Goal: Information Seeking & Learning: Learn about a topic

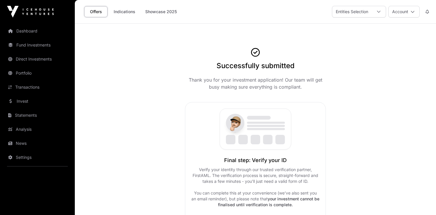
scroll to position [10, 0]
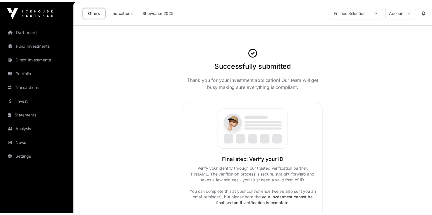
scroll to position [10, 0]
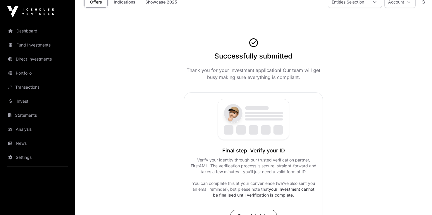
click at [27, 28] on link "Dashboard" at bounding box center [38, 31] width 66 height 13
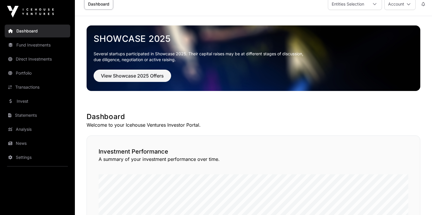
scroll to position [43, 0]
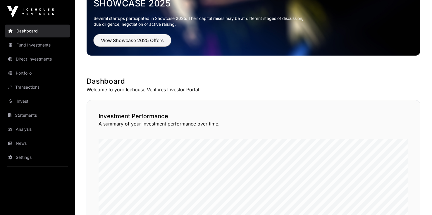
click at [141, 43] on span "View Showcase 2025 Offers" at bounding box center [132, 40] width 63 height 7
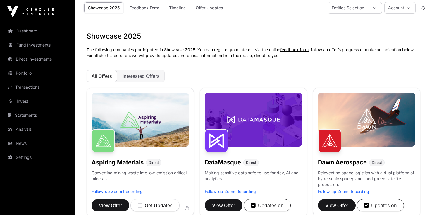
scroll to position [10, 0]
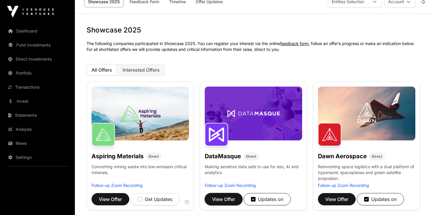
click at [234, 199] on span "View Offer" at bounding box center [223, 199] width 23 height 7
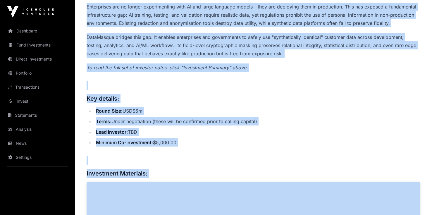
scroll to position [263, 0]
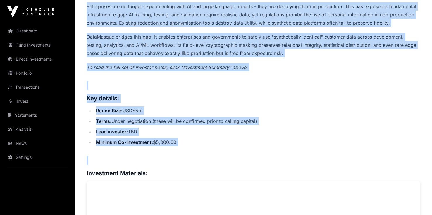
drag, startPoint x: 87, startPoint y: 79, endPoint x: 283, endPoint y: 154, distance: 209.8
copy div "Overview: Enterprises are no longer experimenting with AI and large language mo…"
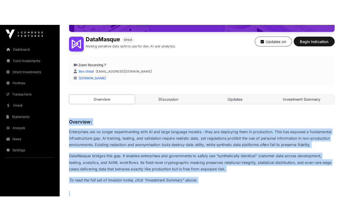
scroll to position [136, 0]
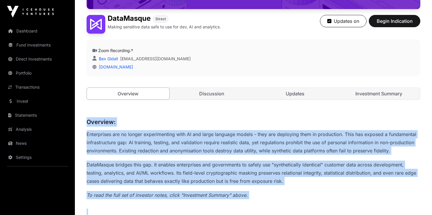
click at [214, 92] on link "Discussion" at bounding box center [211, 94] width 82 height 12
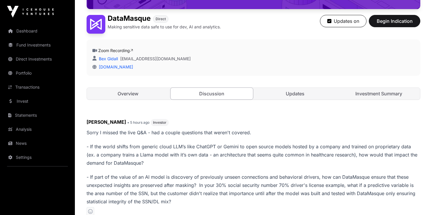
click at [120, 49] on link "Zoom Recording" at bounding box center [115, 50] width 35 height 5
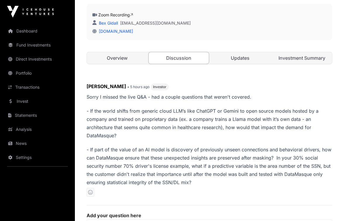
click at [246, 55] on link "Updates" at bounding box center [240, 58] width 61 height 12
click at [246, 61] on link "Updates" at bounding box center [240, 58] width 61 height 12
click at [280, 61] on link "Investment Summary" at bounding box center [302, 58] width 61 height 12
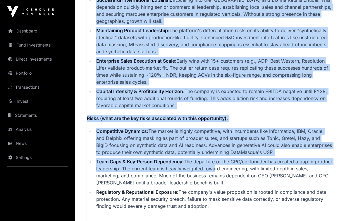
scroll to position [1587, 0]
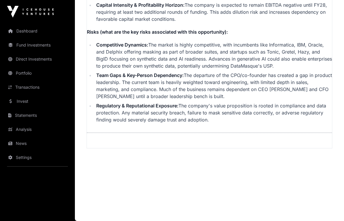
drag, startPoint x: 89, startPoint y: 45, endPoint x: 230, endPoint y: 166, distance: 186.0
copy div "DataMasque - Investment Summary This investment summary is a private communicat…"
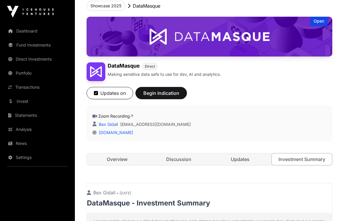
scroll to position [0, 0]
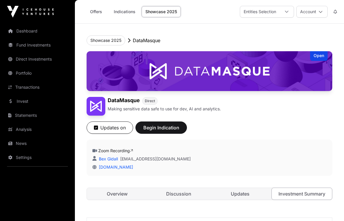
click at [127, 196] on link "Overview" at bounding box center [117, 194] width 61 height 12
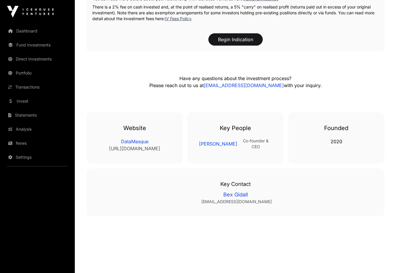
scroll to position [1083, 0]
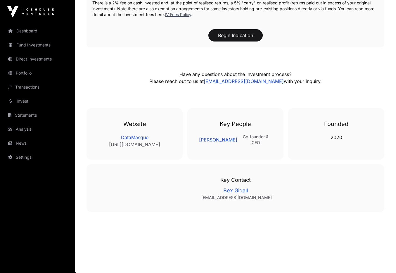
click at [11, 29] on icon at bounding box center [10, 31] width 5 height 4
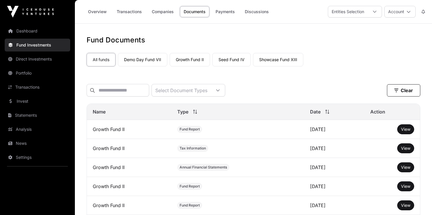
scroll to position [76, 0]
